Goal: Obtain resource: Download file/media

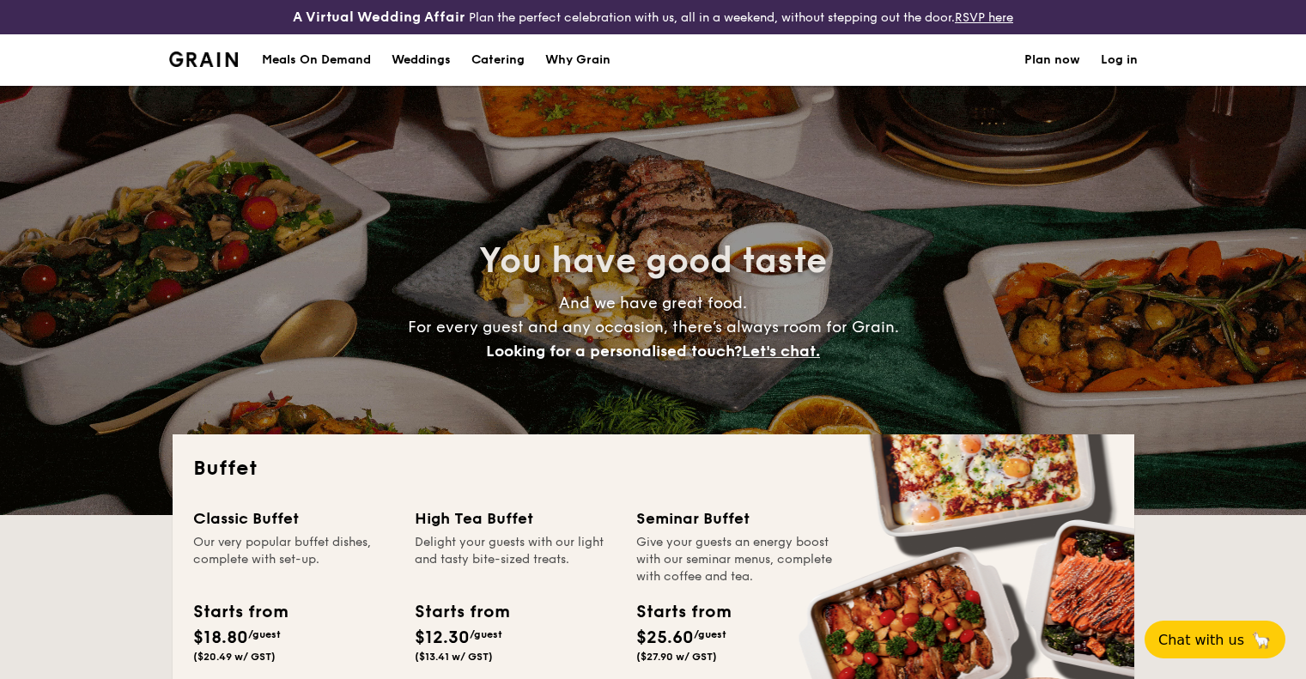
select select
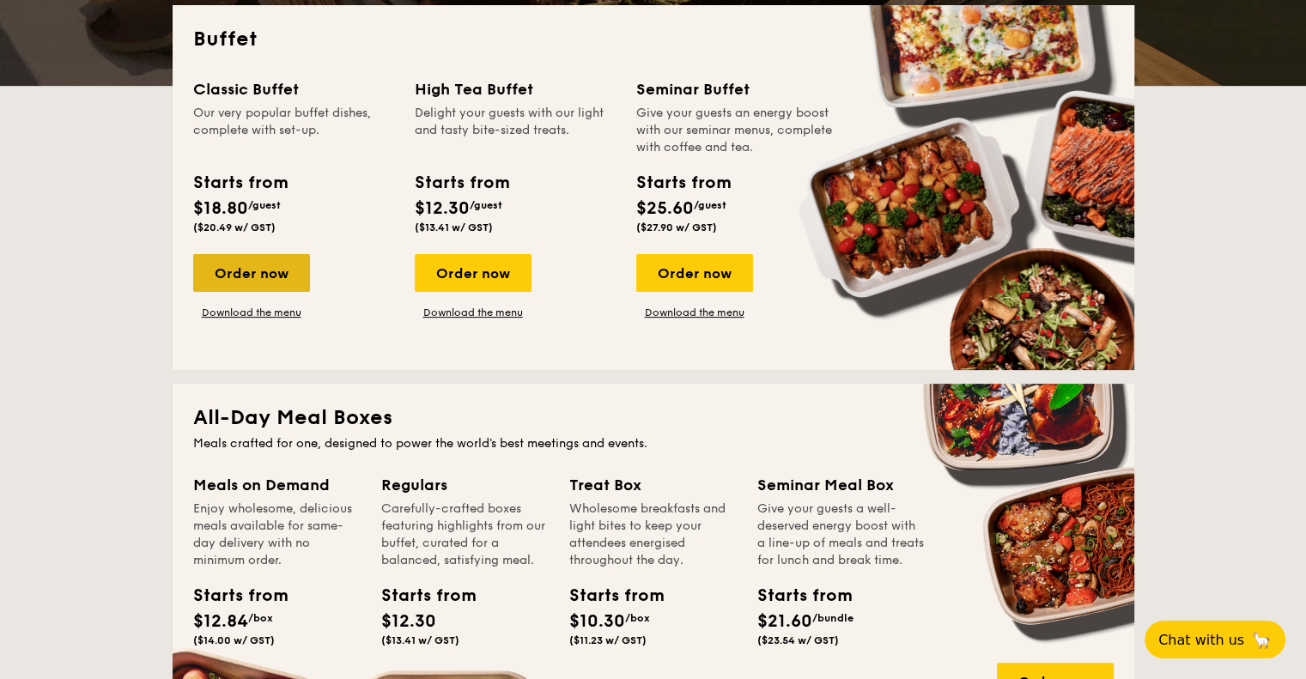
click at [270, 270] on div "Order now" at bounding box center [251, 273] width 117 height 38
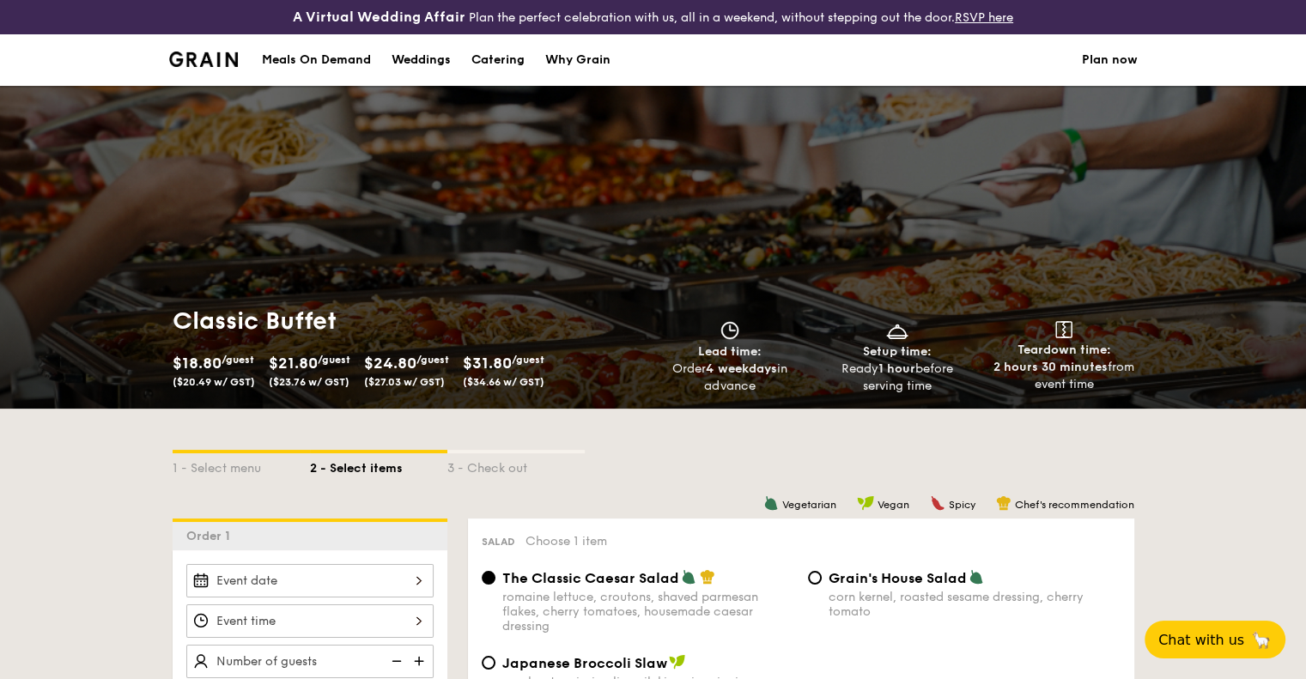
select select
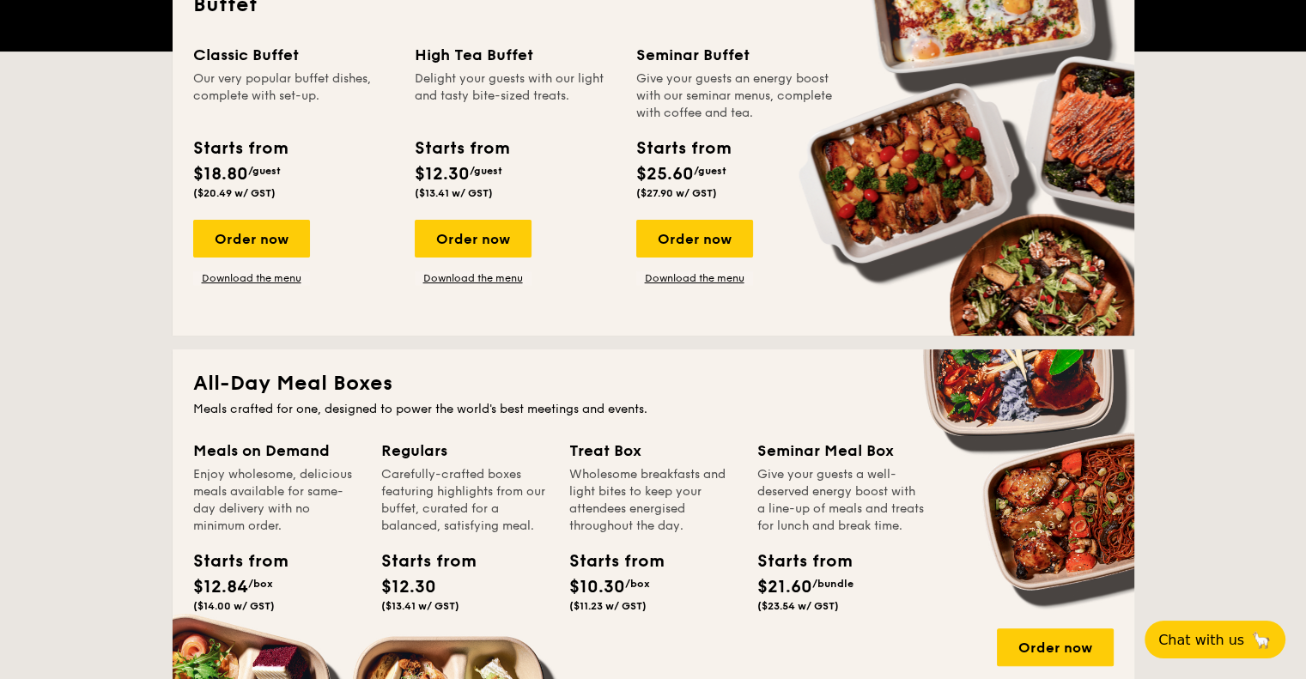
scroll to position [550, 0]
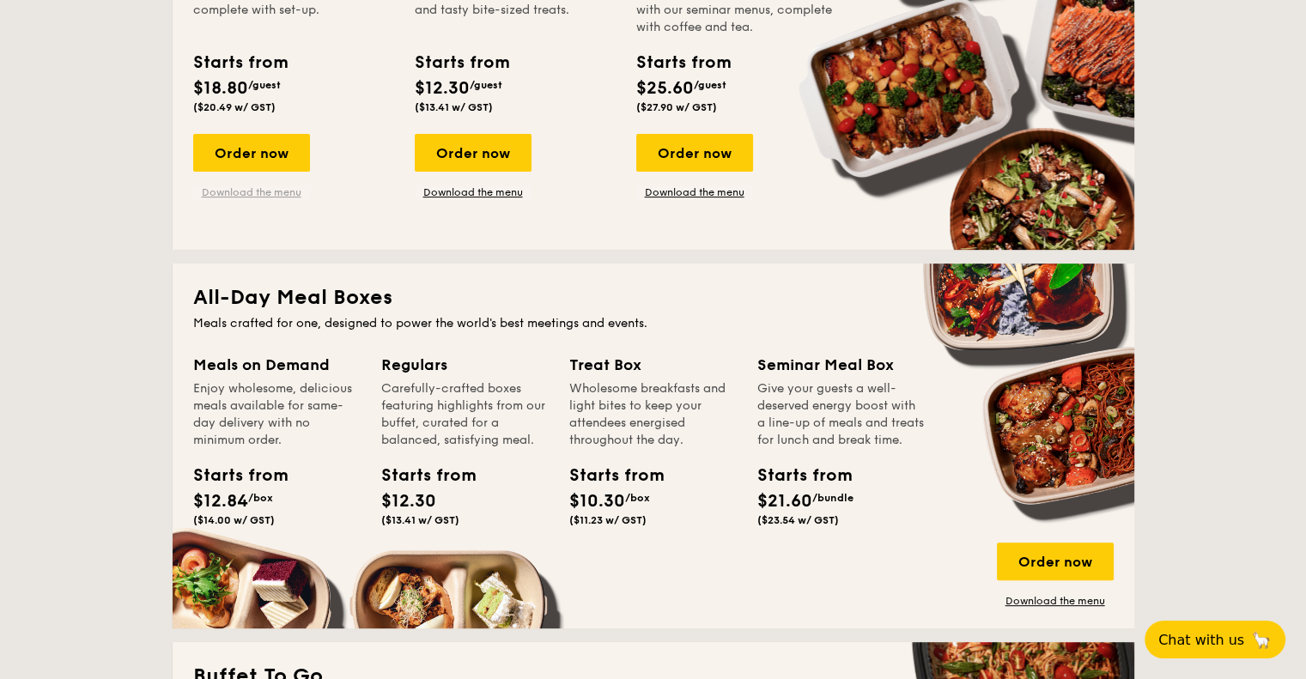
click at [234, 185] on link "Download the menu" at bounding box center [251, 192] width 117 height 14
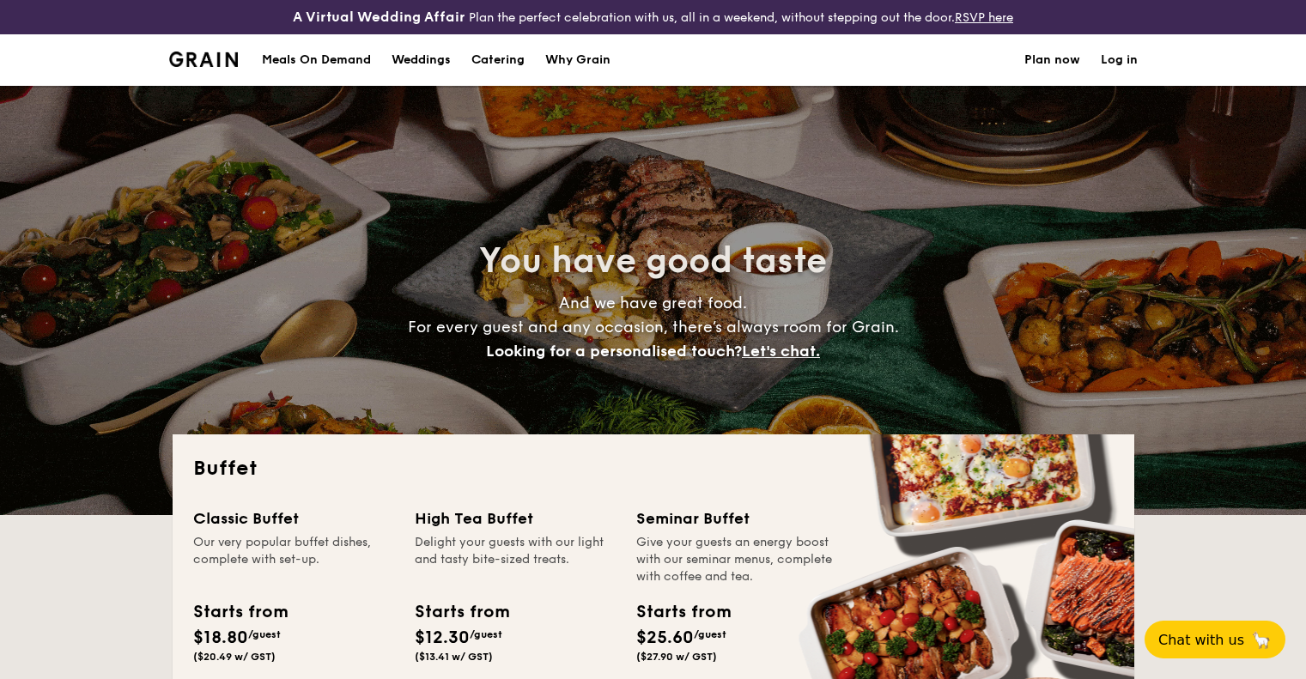
select select
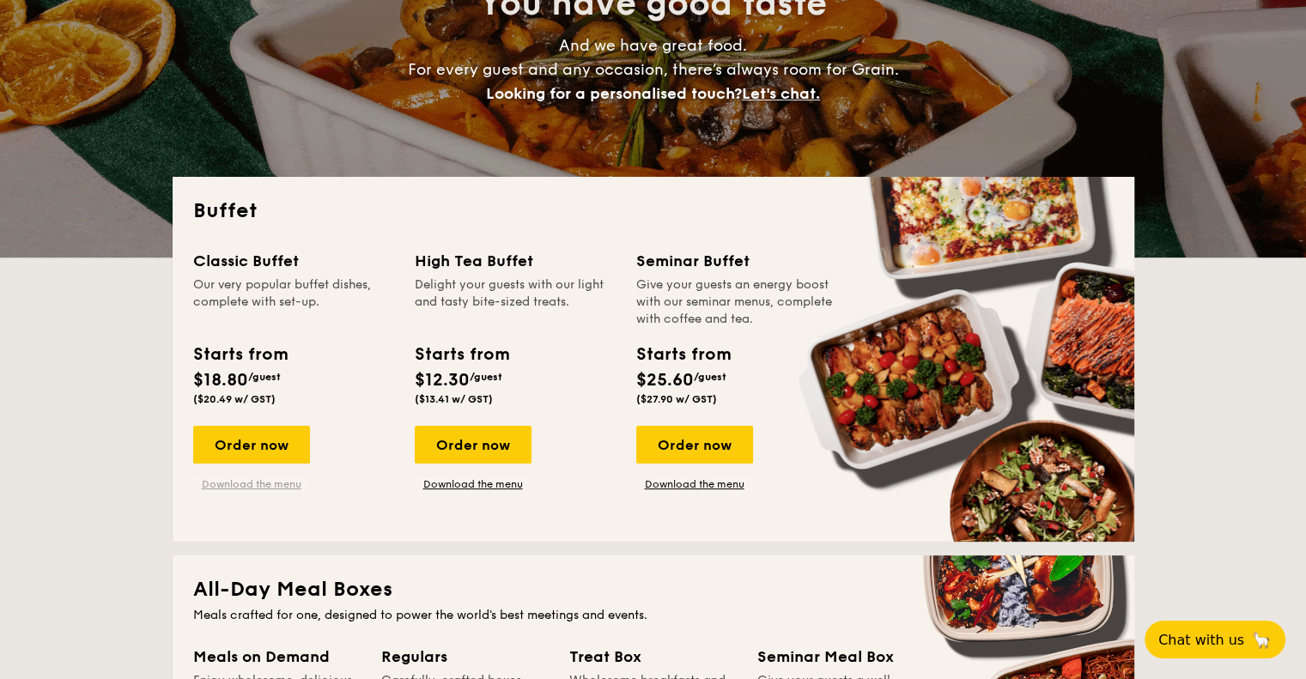
click at [271, 483] on link "Download the menu" at bounding box center [251, 484] width 117 height 14
